Goal: Find specific page/section: Find specific page/section

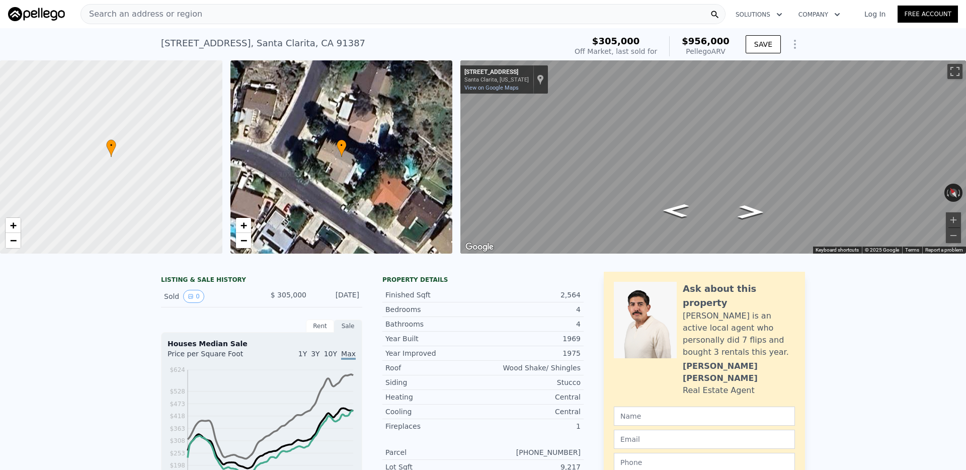
click at [328, 15] on div "Search an address or region" at bounding box center [402, 14] width 645 height 20
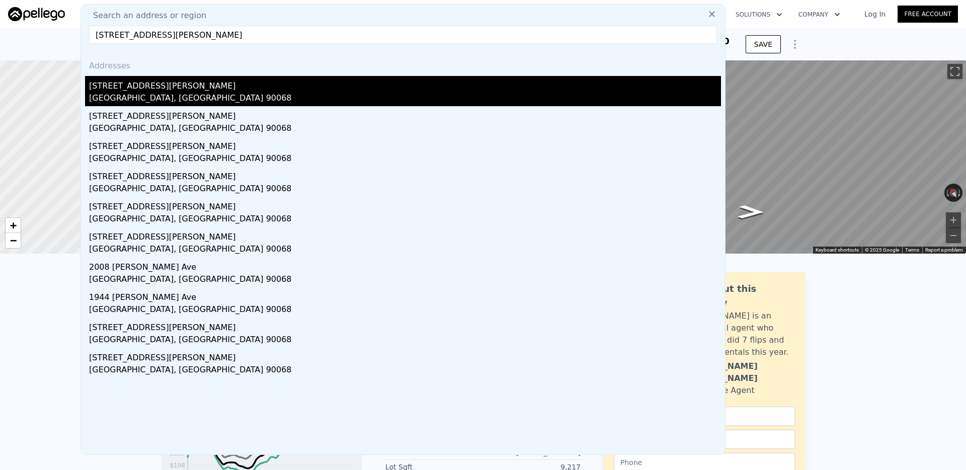
type input "[STREET_ADDRESS][PERSON_NAME]"
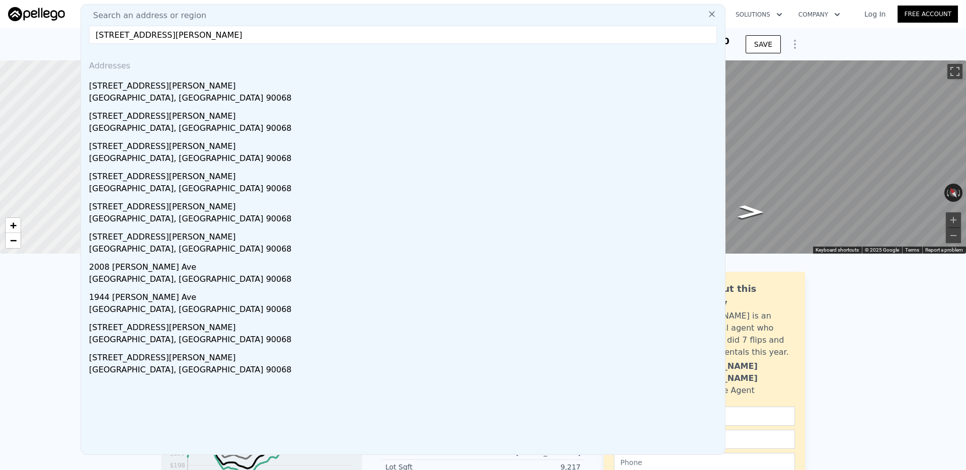
click at [310, 87] on div "[STREET_ADDRESS][PERSON_NAME]" at bounding box center [405, 84] width 632 height 16
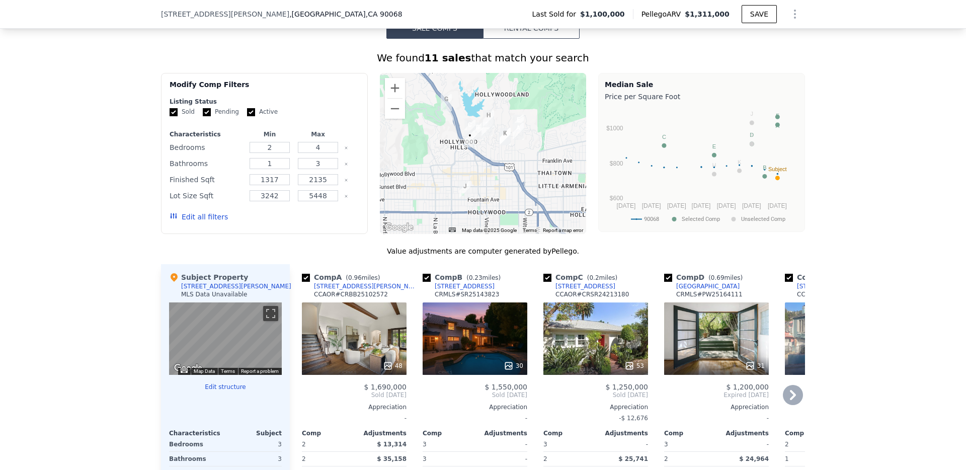
scroll to position [789, 0]
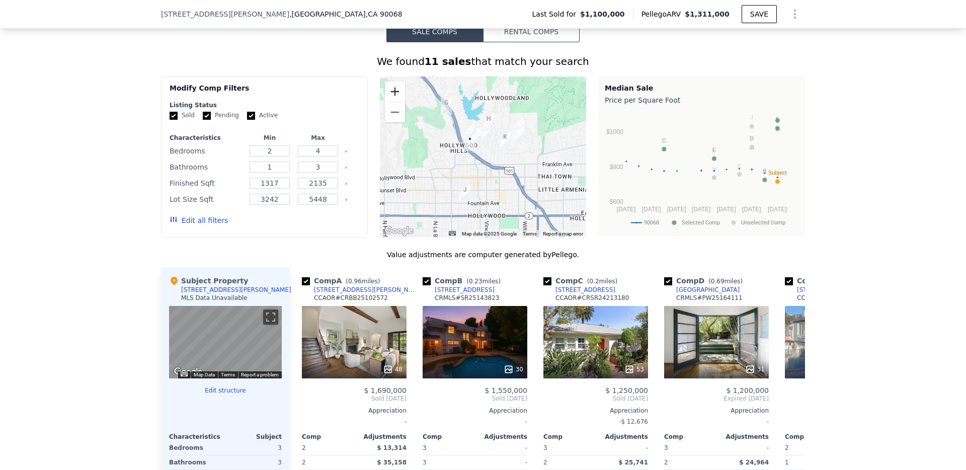
click at [394, 95] on button "Zoom in" at bounding box center [395, 91] width 20 height 20
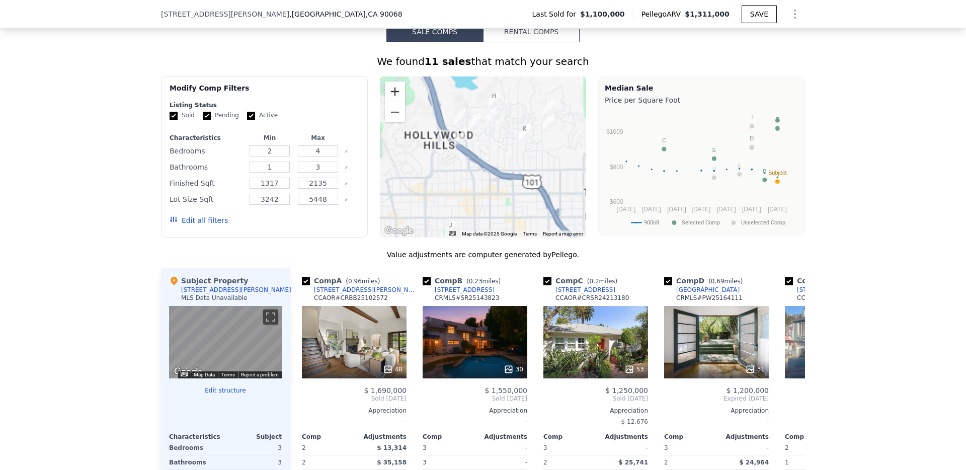
click at [394, 93] on button "Zoom in" at bounding box center [395, 91] width 20 height 20
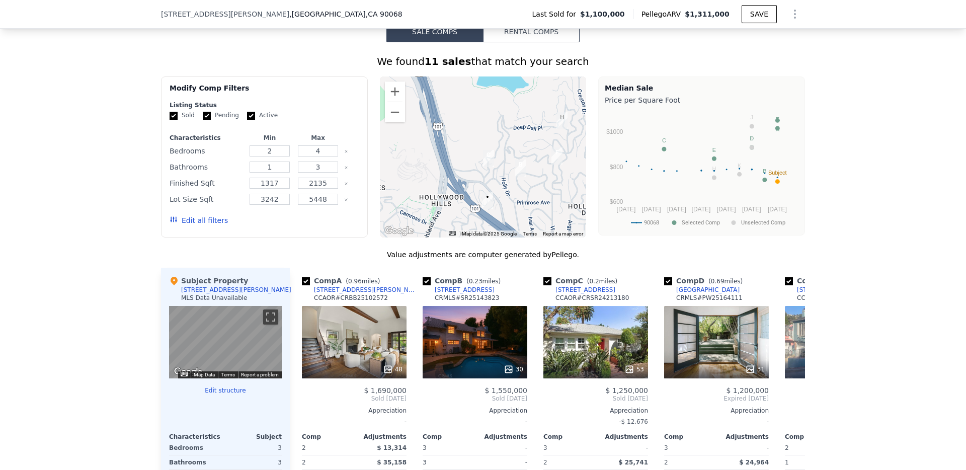
drag, startPoint x: 453, startPoint y: 125, endPoint x: 502, endPoint y: 192, distance: 82.8
click at [502, 192] on div at bounding box center [483, 156] width 207 height 161
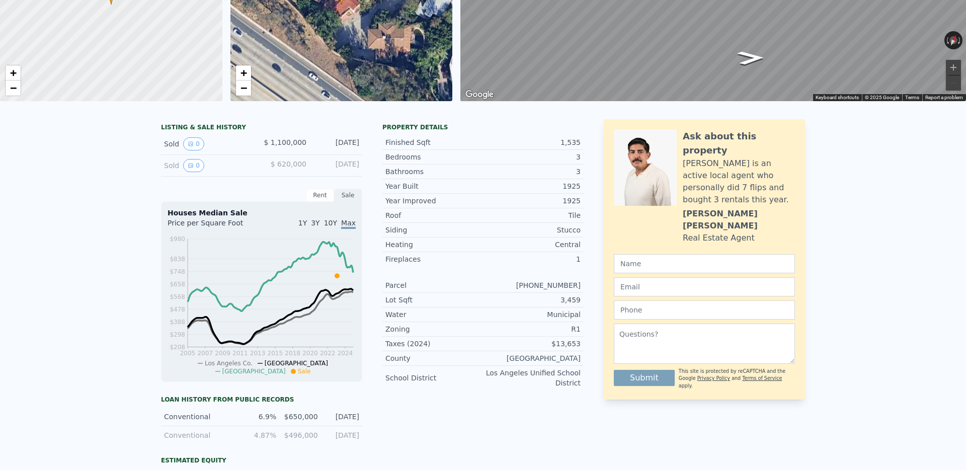
scroll to position [0, 0]
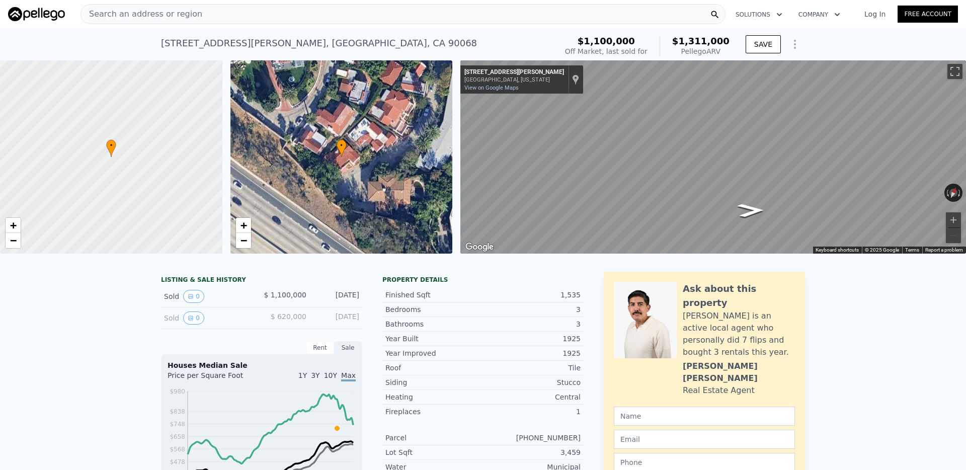
click at [435, 16] on div "Search an address or region" at bounding box center [402, 14] width 645 height 20
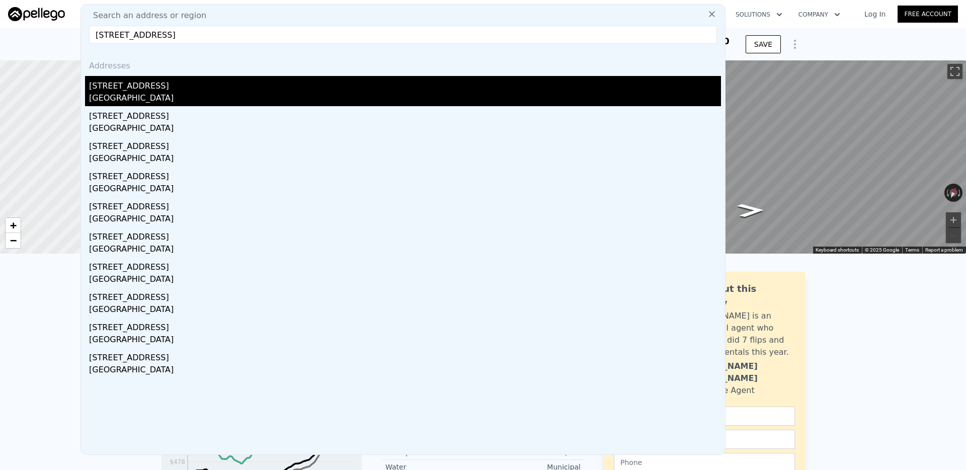
type input "[STREET_ADDRESS]"
click at [156, 85] on div "[STREET_ADDRESS]" at bounding box center [405, 84] width 632 height 16
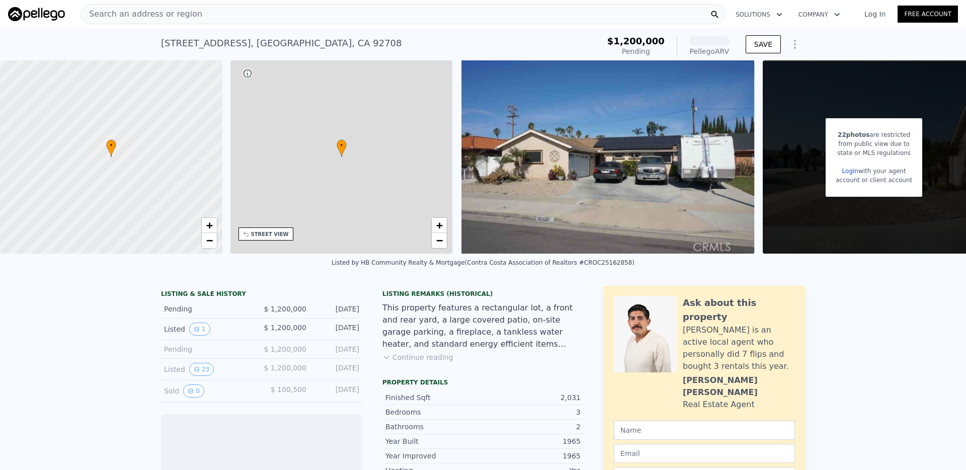
scroll to position [0, 4]
